Goal: Task Accomplishment & Management: Use online tool/utility

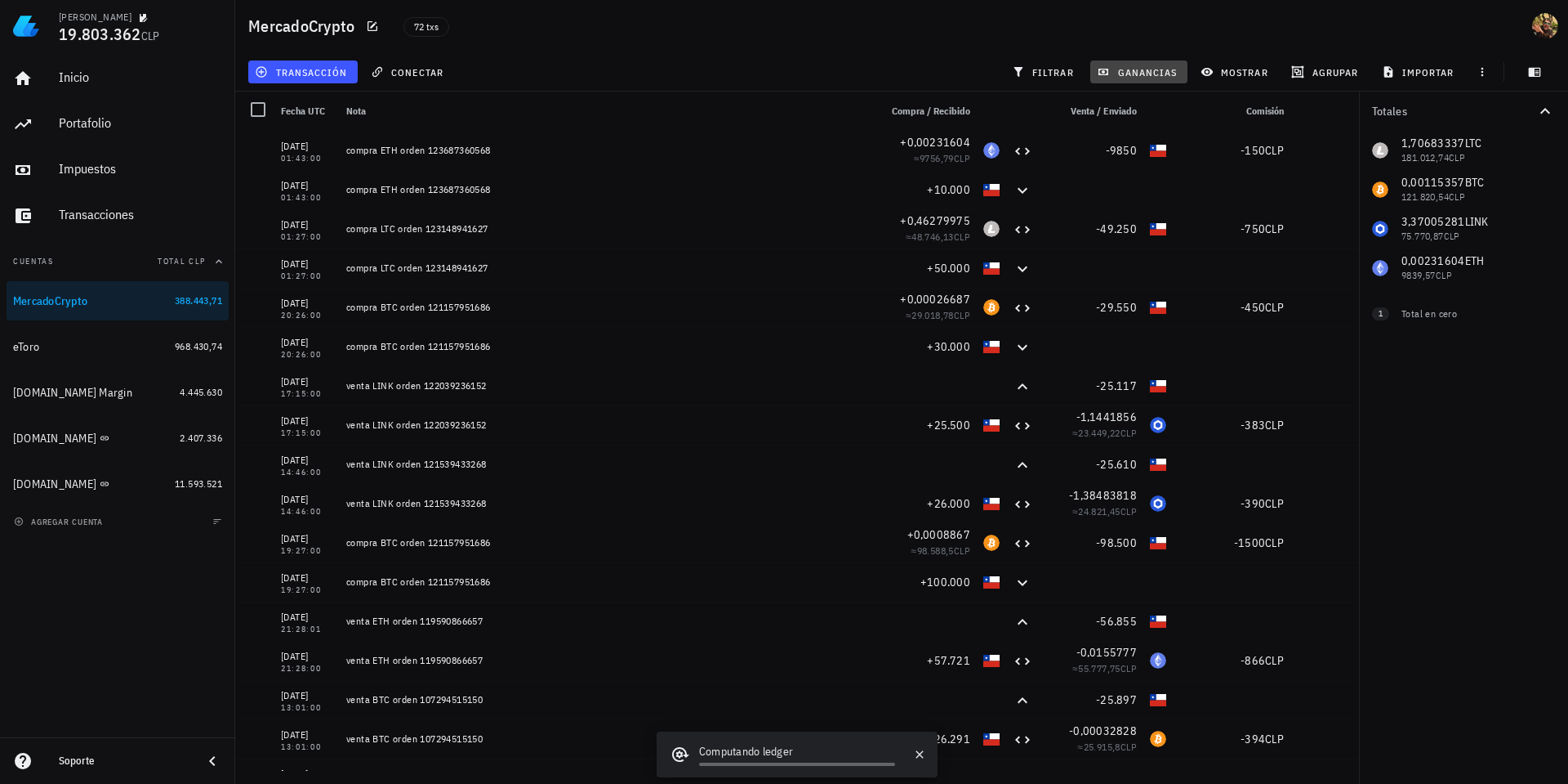
click at [1130, 71] on span "ganancias" at bounding box center [1138, 72] width 77 height 13
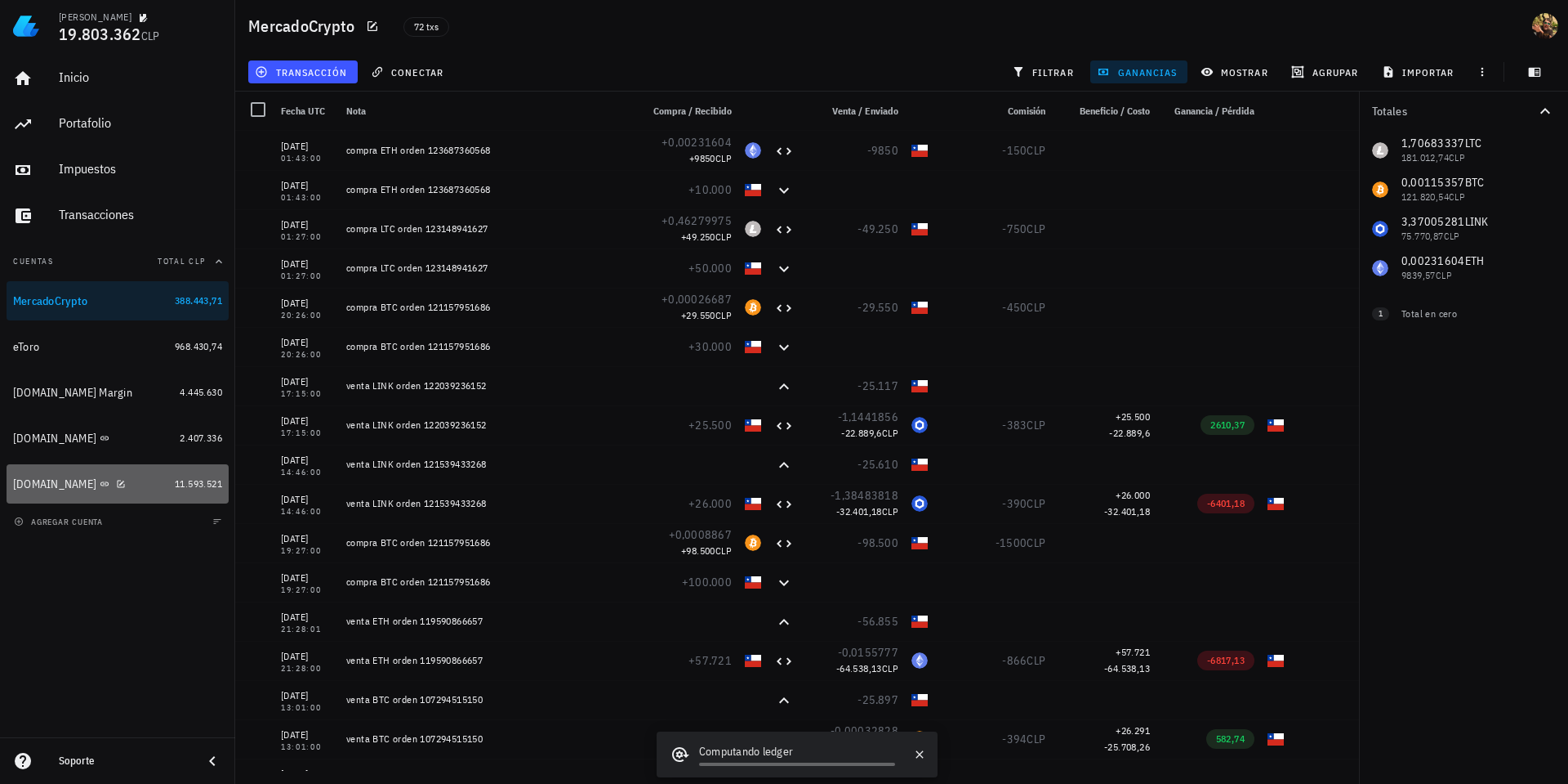
click at [38, 488] on div "[DOMAIN_NAME]" at bounding box center [55, 484] width 84 height 14
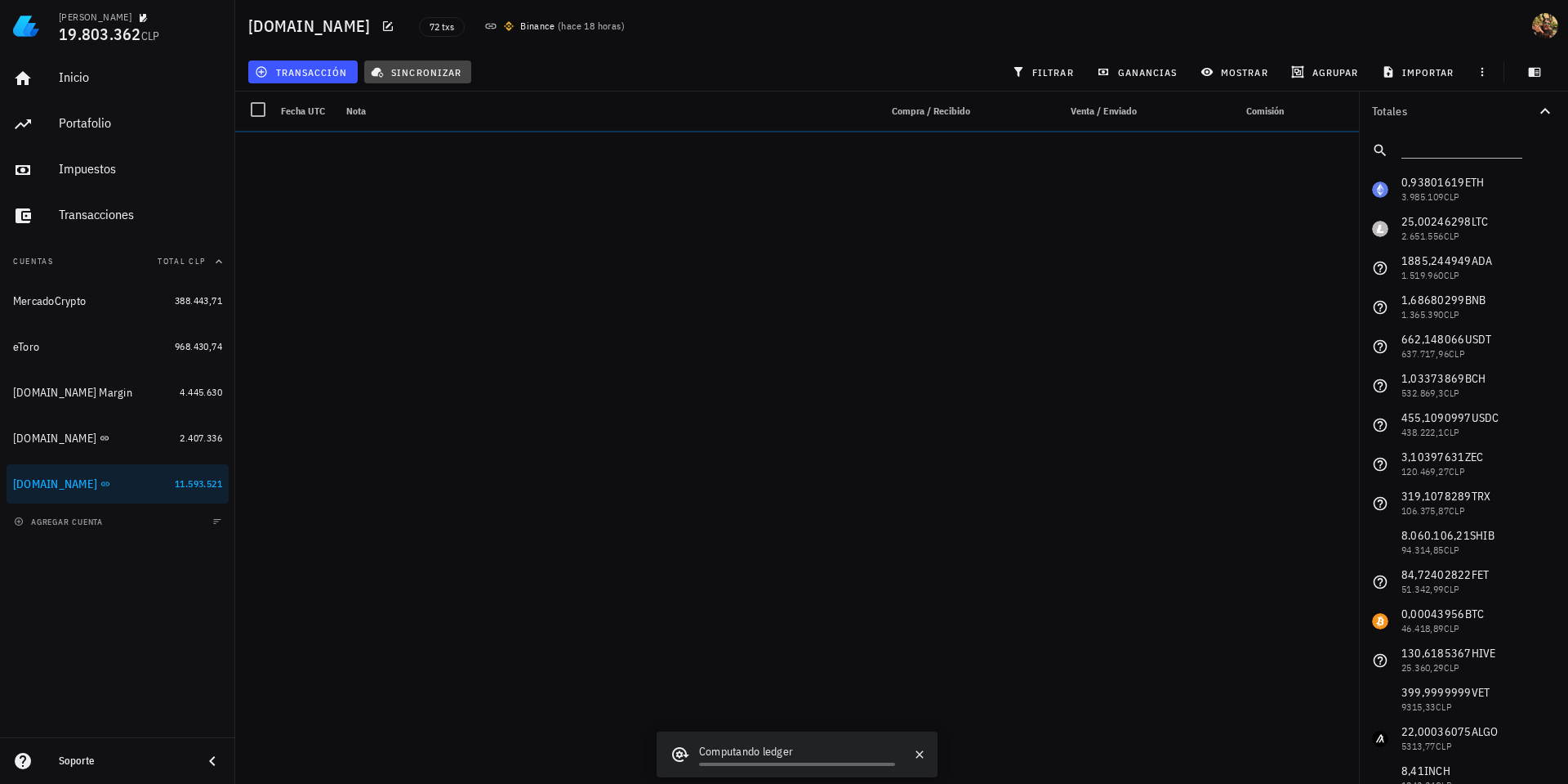
click at [410, 73] on span "sincronizar" at bounding box center [418, 72] width 87 height 13
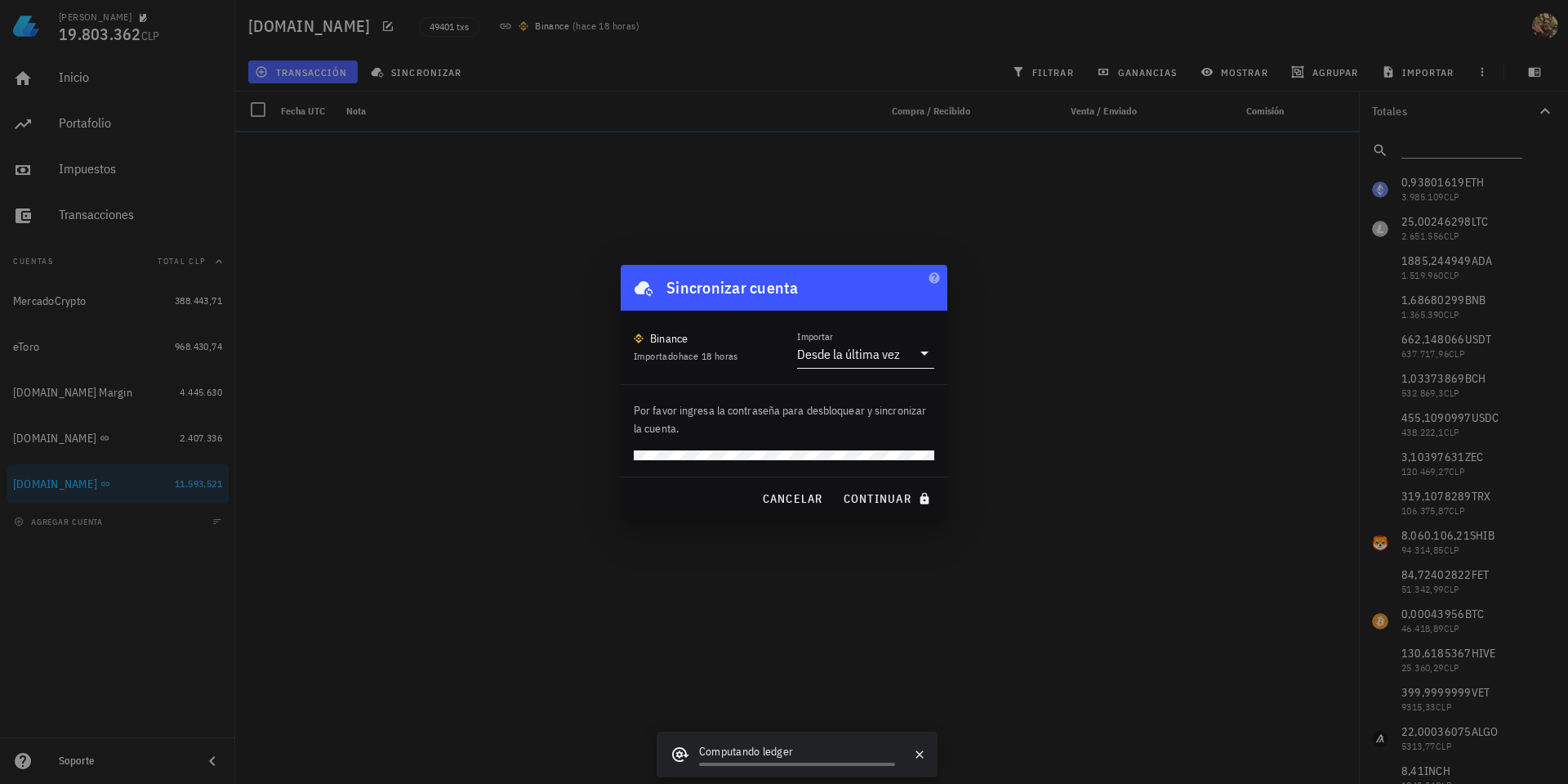
click at [879, 342] on div "Desde la última vez" at bounding box center [854, 354] width 114 height 28
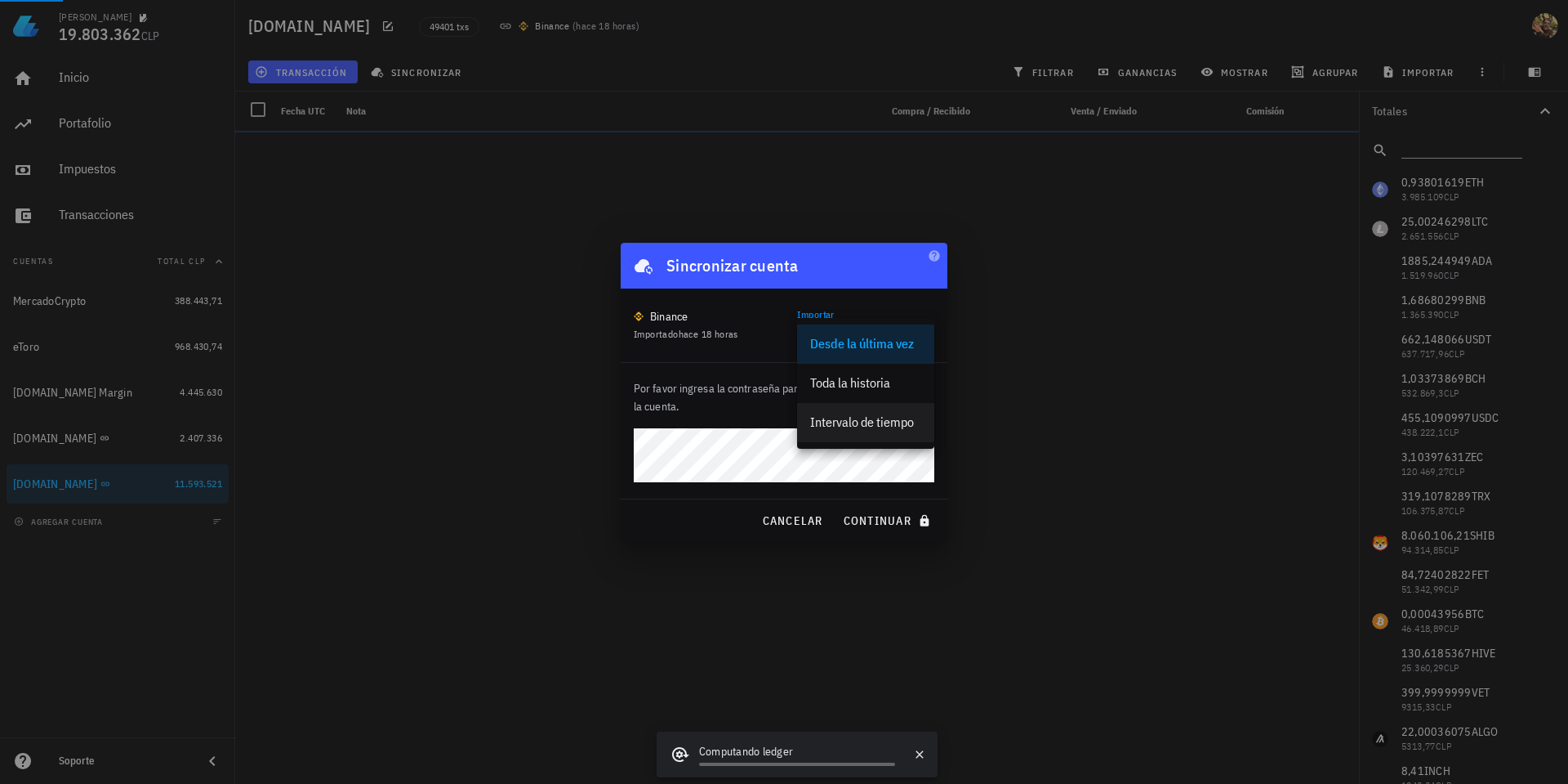
click at [869, 423] on div "Intervalo de tiempo" at bounding box center [865, 422] width 111 height 15
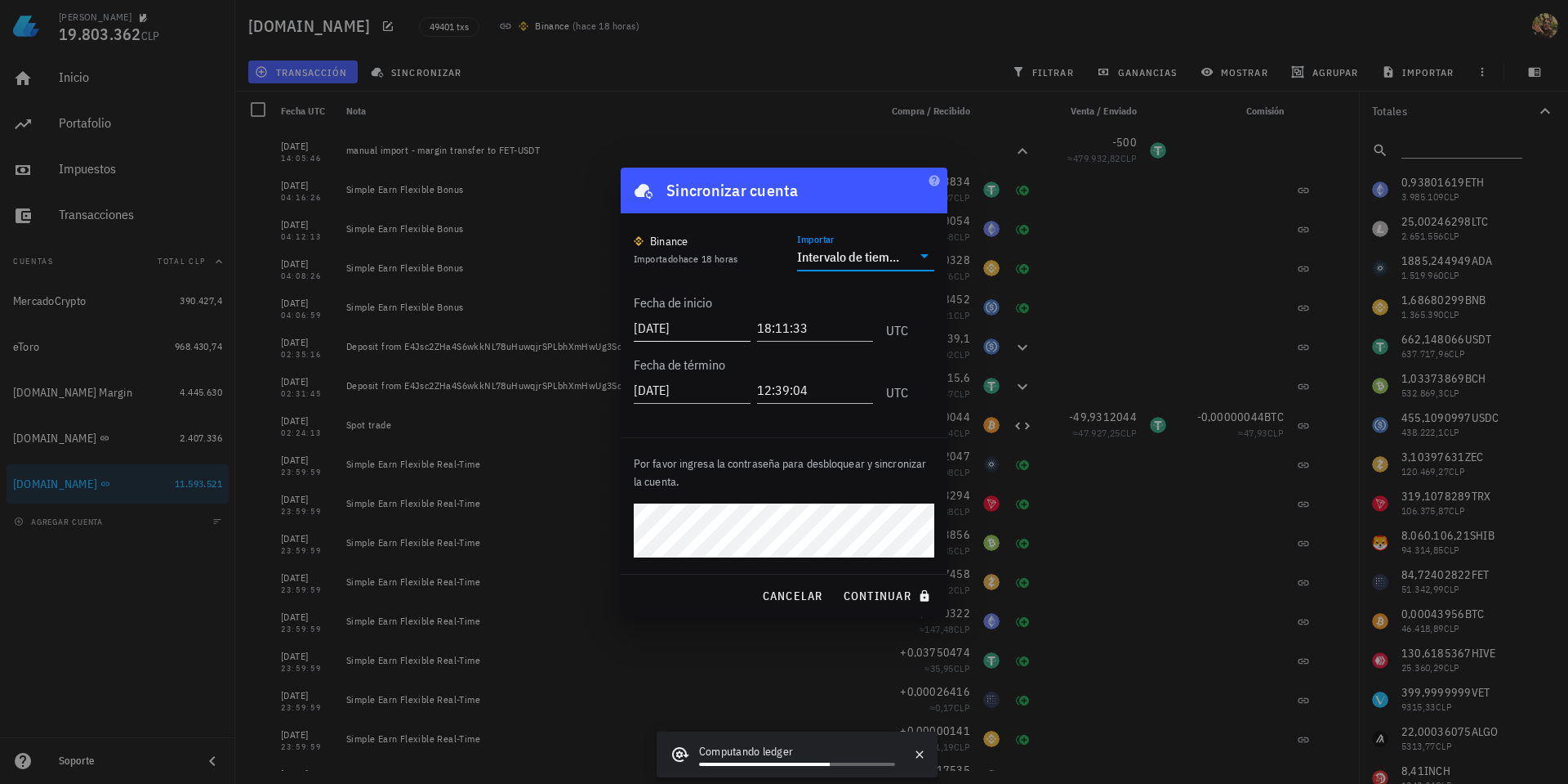
click at [678, 333] on input "2025-08-25" at bounding box center [691, 328] width 117 height 27
click at [658, 330] on input "2025-08-25" at bounding box center [693, 328] width 120 height 27
type input "2024-12-31"
type input "00:10:08"
click at [757, 389] on input "12:39:04" at bounding box center [815, 390] width 117 height 27
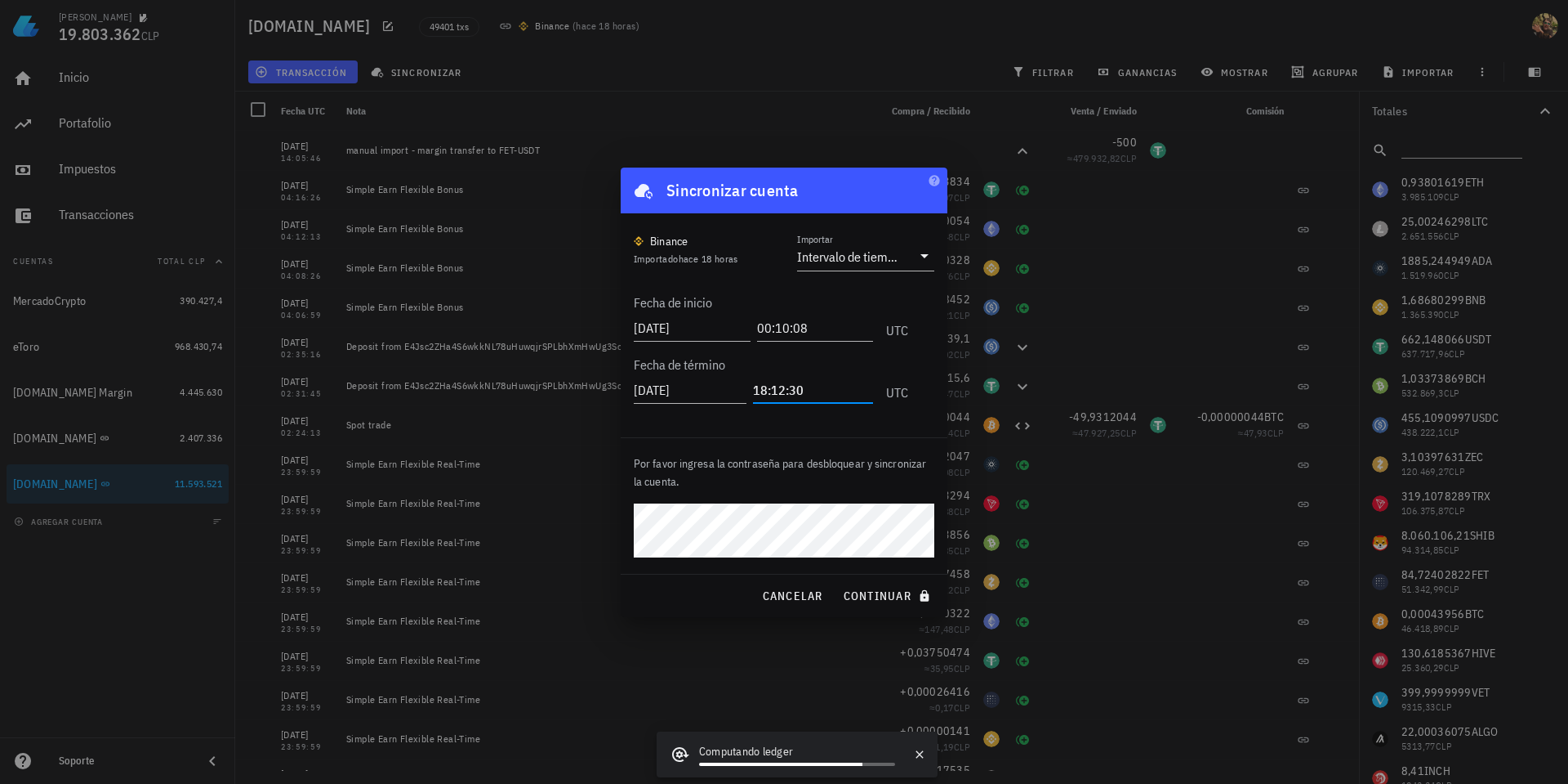
type input "18:12:30"
click at [868, 596] on span "continuar" at bounding box center [889, 595] width 91 height 14
